Goal: Task Accomplishment & Management: Complete application form

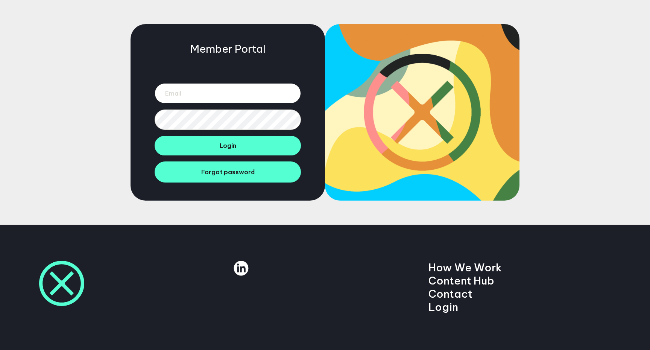
click at [180, 95] on input "email" at bounding box center [228, 93] width 146 height 20
type input "[PERSON_NAME][EMAIL_ADDRESS][DOMAIN_NAME]"
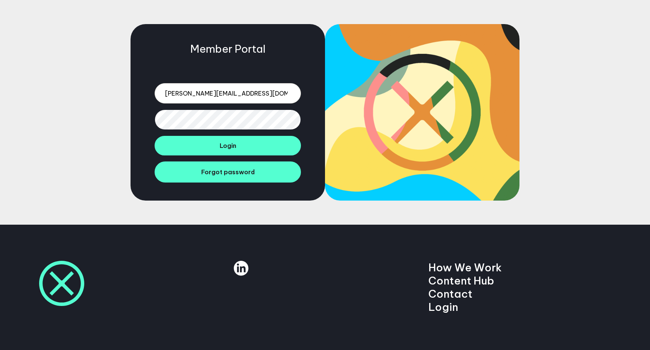
click at [155, 136] on button "Login" at bounding box center [228, 146] width 146 height 20
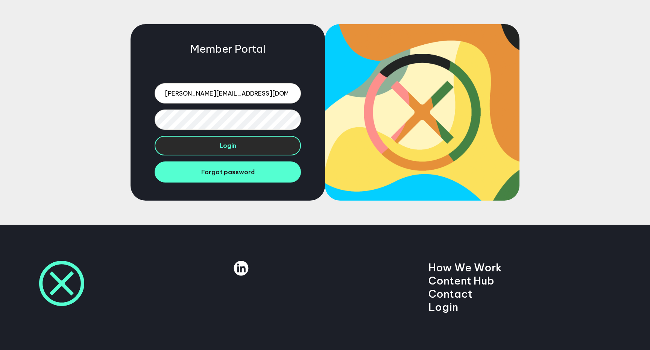
click at [195, 147] on button "Login" at bounding box center [228, 146] width 146 height 20
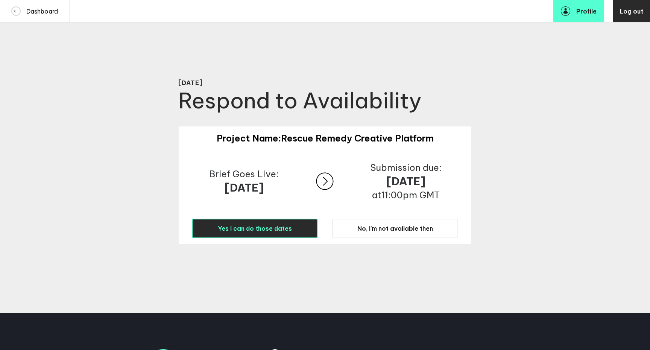
click at [253, 232] on span "Yes I can do those dates" at bounding box center [255, 229] width 74 height 8
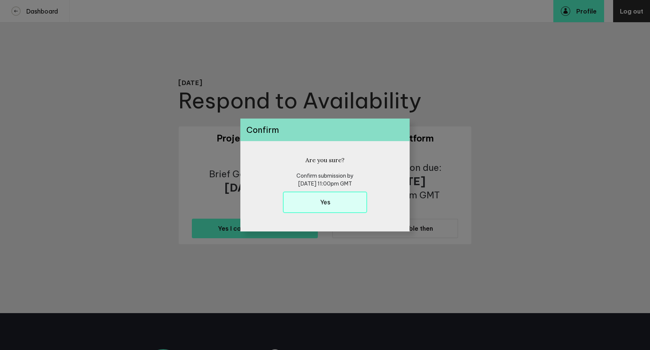
click at [324, 205] on h6 "Yes" at bounding box center [325, 202] width 10 height 9
click at [336, 207] on div "Are you sure? Confirm submission by 23 September, 2025 at 11:00pm GMT Yes" at bounding box center [324, 186] width 169 height 90
click at [330, 203] on div "Are you sure? Confirm submission by 23 September, 2025 at 11:00pm GMT Yes" at bounding box center [324, 186] width 169 height 90
click at [310, 203] on div "Are you sure? Confirm submission by 23 September, 2025 at 11:00pm GMT Yes" at bounding box center [324, 186] width 169 height 90
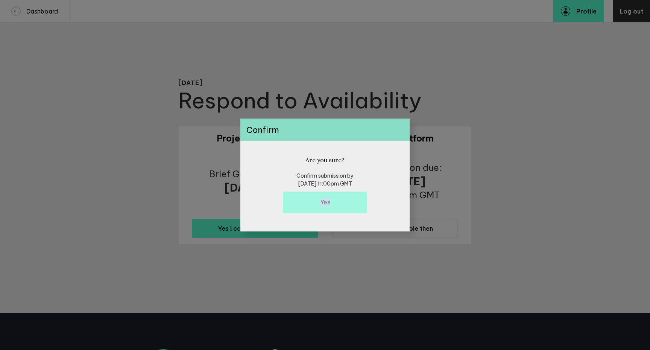
click at [310, 203] on div "Are you sure? Confirm submission by 23 September, 2025 at 11:00pm GMT Yes" at bounding box center [324, 186] width 169 height 90
click at [577, 48] on div at bounding box center [325, 175] width 650 height 350
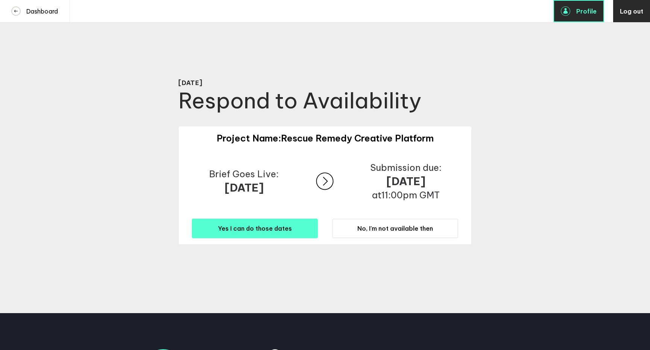
click at [584, 13] on span "Profile" at bounding box center [586, 12] width 20 height 8
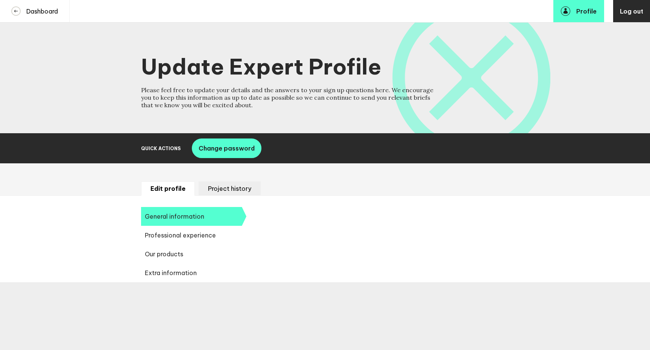
select select "20251"
select select "19085"
select select "12639"
select select "14666"
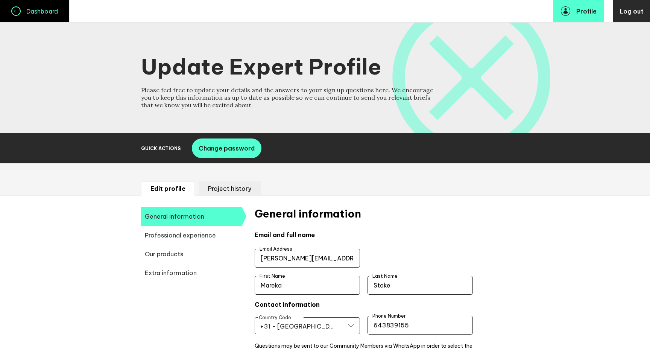
click at [31, 14] on h4 "Dashboard" at bounding box center [39, 12] width 37 height 8
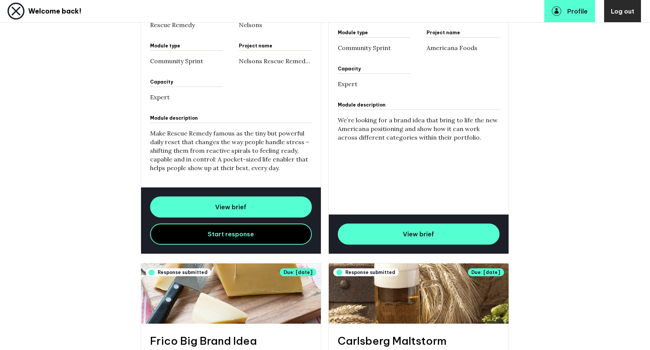
scroll to position [359, 0]
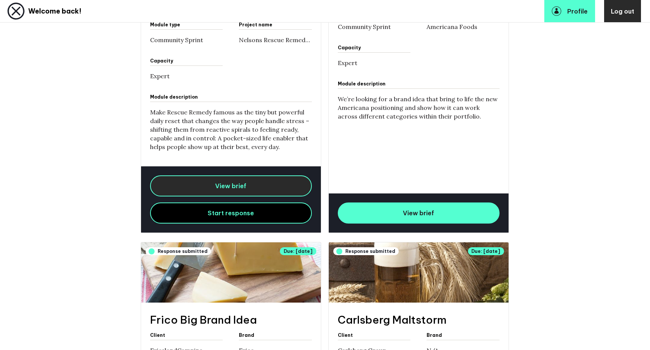
click at [224, 187] on span "View brief" at bounding box center [230, 186] width 31 height 8
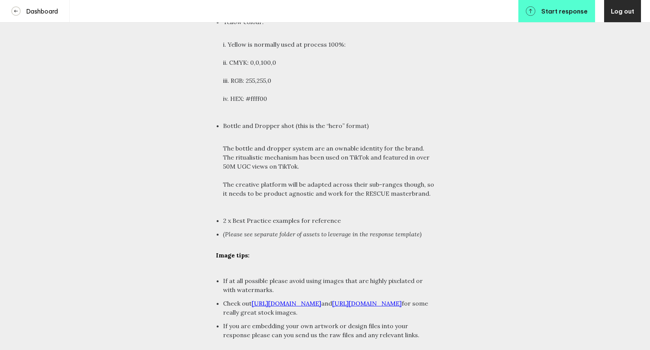
scroll to position [3409, 0]
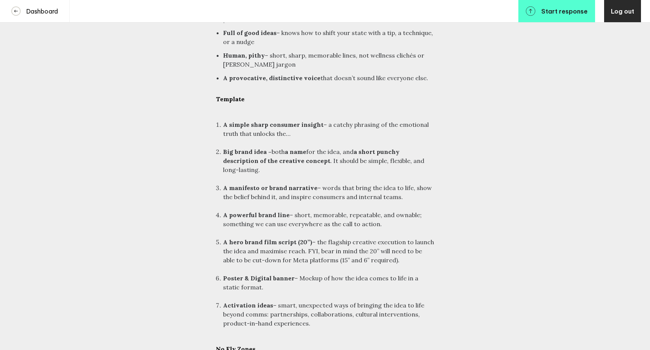
scroll to position [2644, 0]
click at [558, 22] on div "Dashboard Start response Log out" at bounding box center [325, 11] width 650 height 23
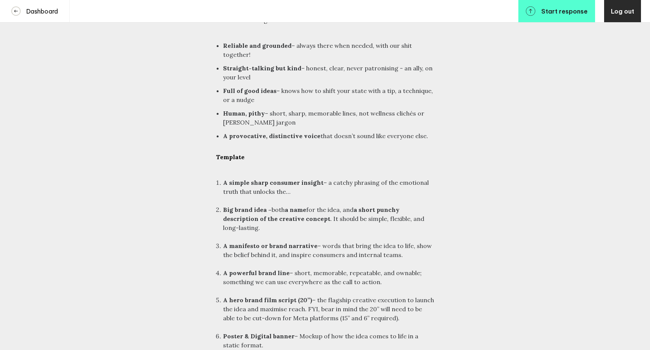
scroll to position [2578, 0]
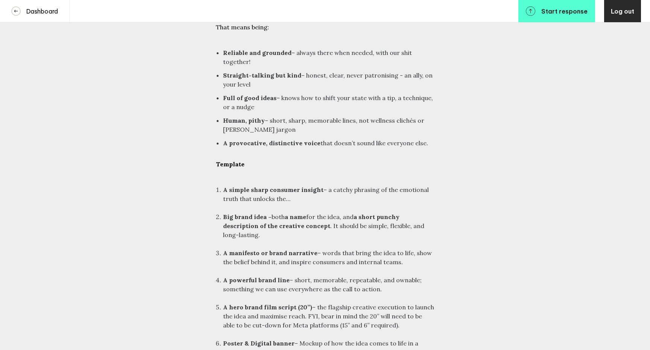
drag, startPoint x: 310, startPoint y: 234, endPoint x: 213, endPoint y: 78, distance: 183.8
copy div "Template A simple sharp consumer insight – a catchy phrasing of the emotional t…"
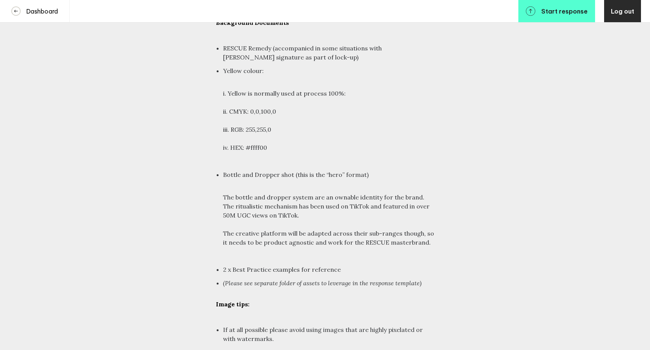
scroll to position [3330, 0]
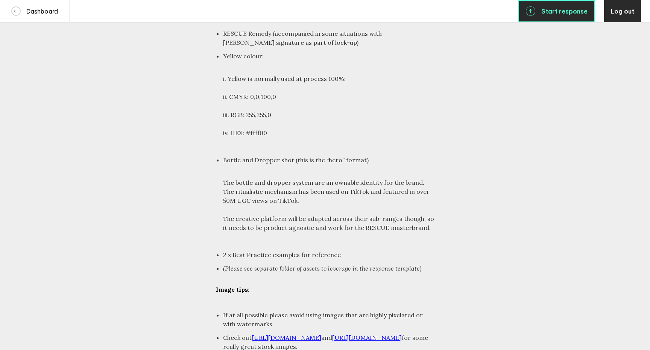
click at [564, 13] on span "Start response" at bounding box center [564, 12] width 46 height 8
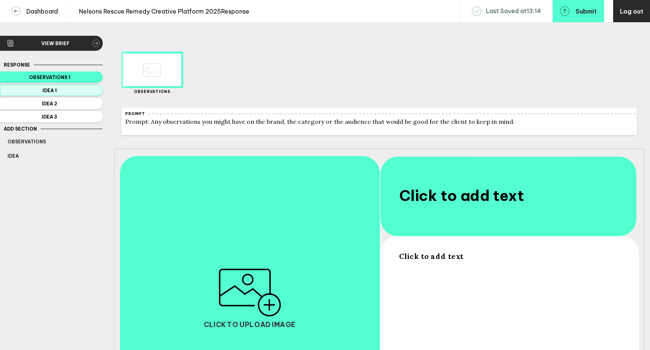
click at [89, 91] on span "Idea 1" at bounding box center [50, 91] width 84 height 6
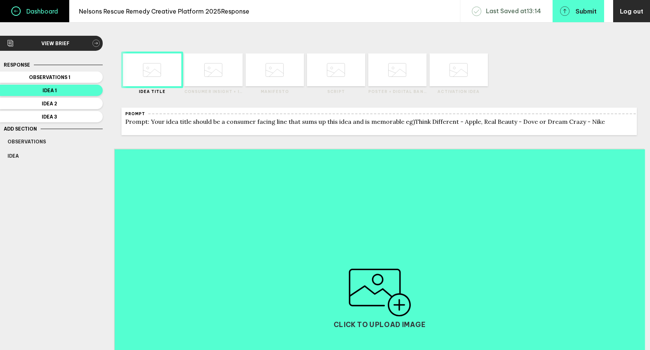
click at [40, 11] on h4 "Dashboard" at bounding box center [39, 12] width 37 height 8
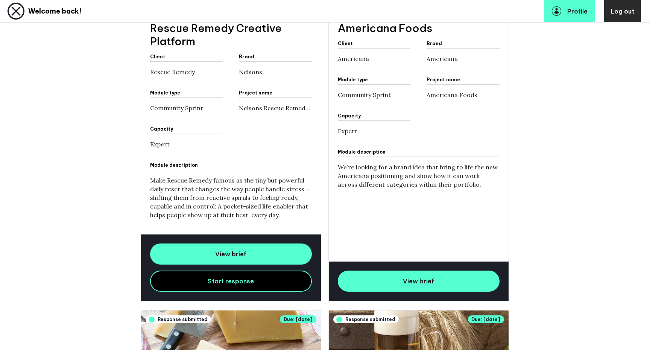
scroll to position [300, 0]
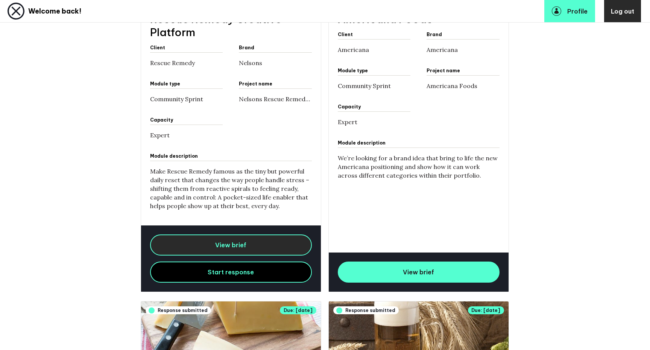
click at [217, 251] on link "View brief" at bounding box center [231, 244] width 162 height 21
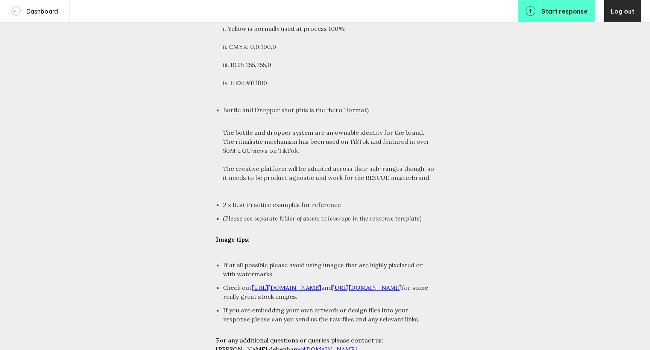
scroll to position [3381, 0]
